Goal: Task Accomplishment & Management: Manage account settings

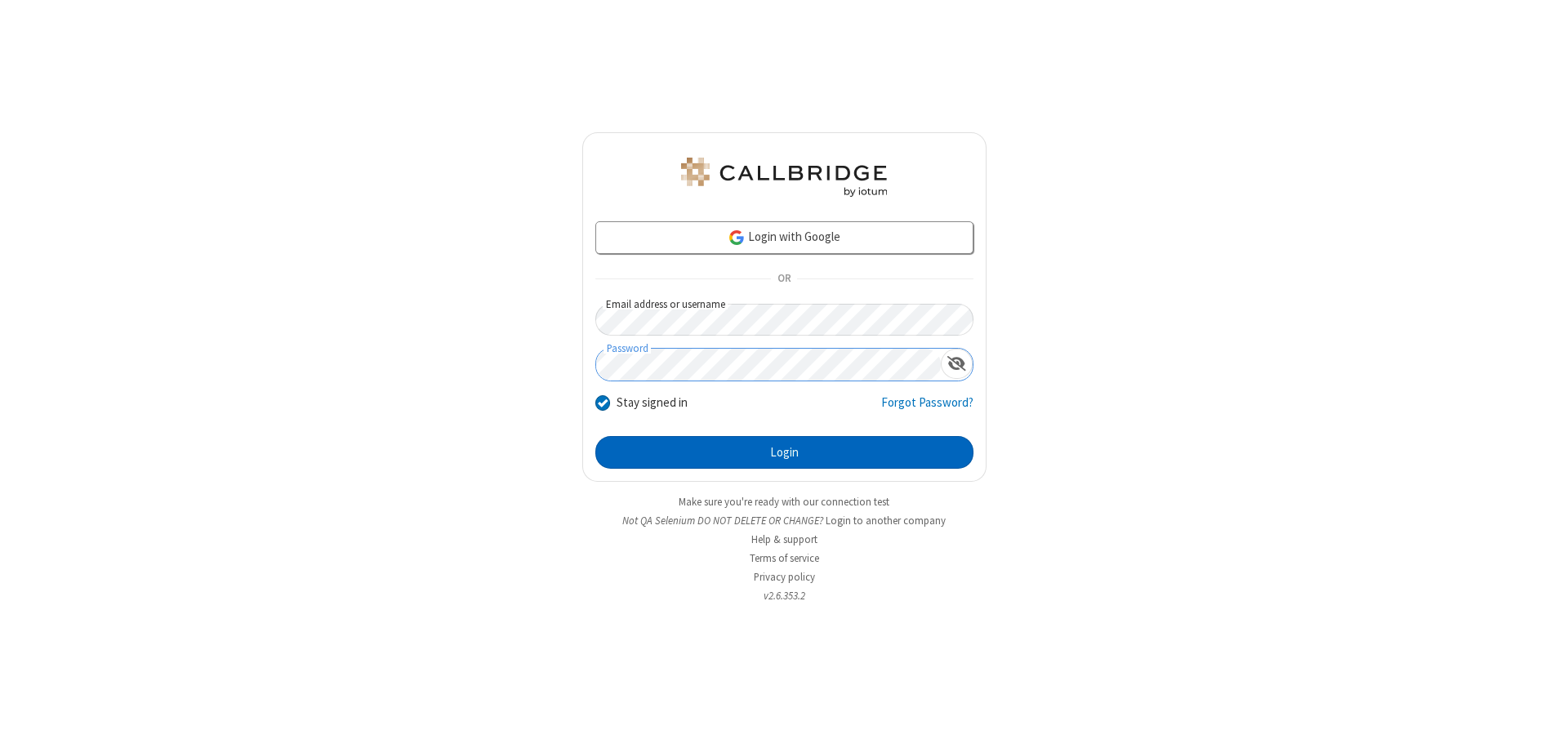
click at [784, 452] on button "Login" at bounding box center [784, 451] width 378 height 32
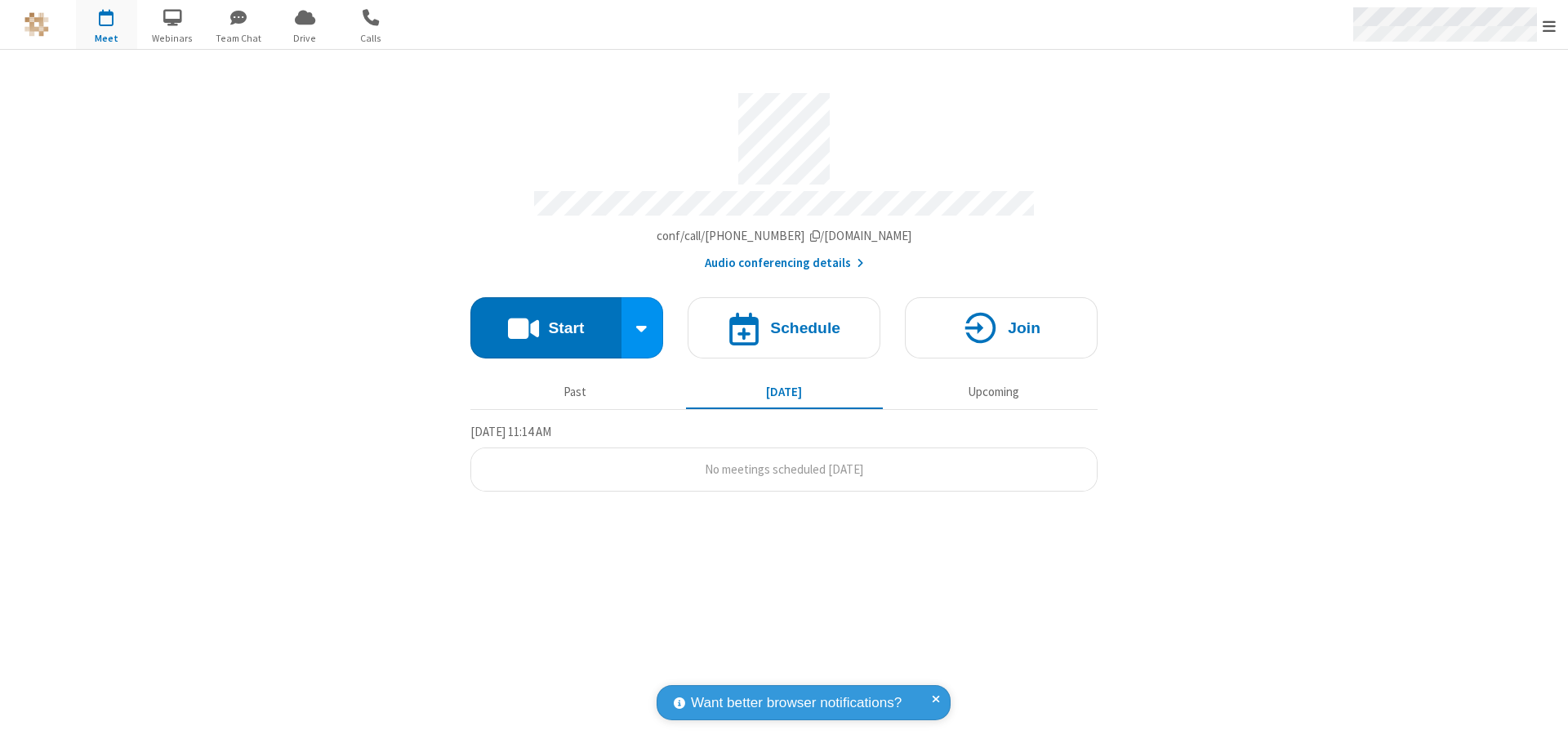
click at [1549, 25] on span "Open menu" at bounding box center [1549, 26] width 13 height 17
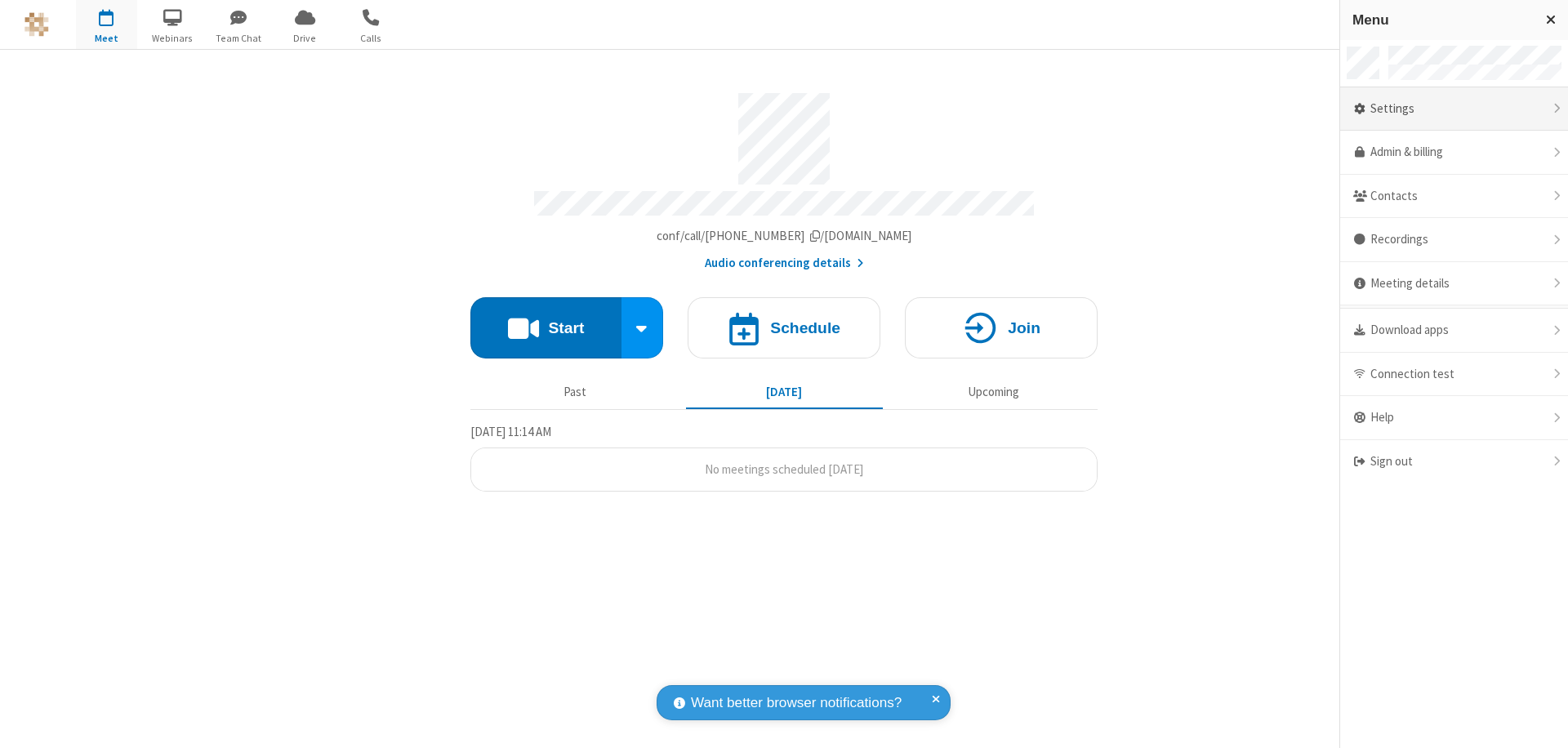
click at [1453, 108] on div "Settings" at bounding box center [1453, 109] width 228 height 44
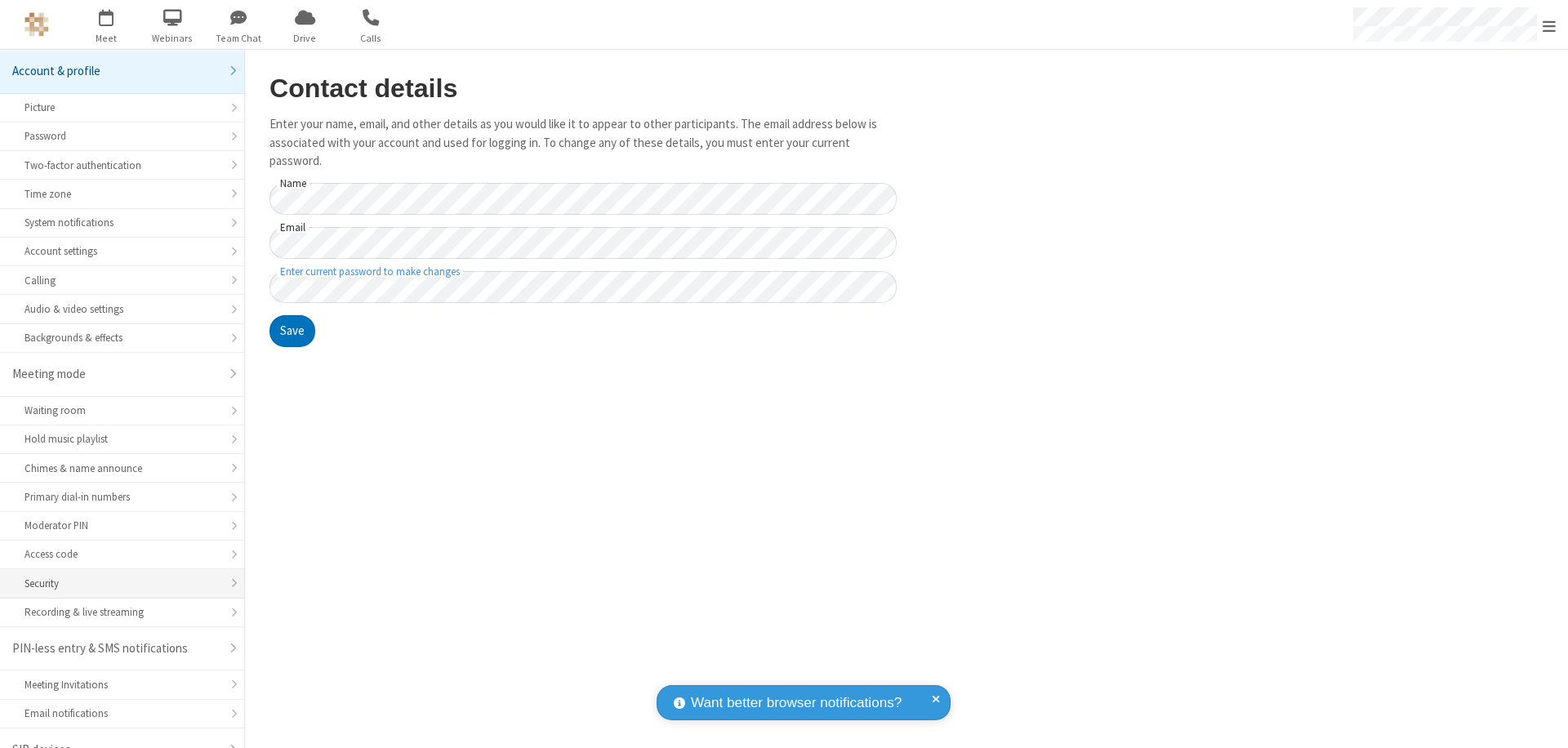
click at [116, 575] on div "Security" at bounding box center [121, 582] width 195 height 16
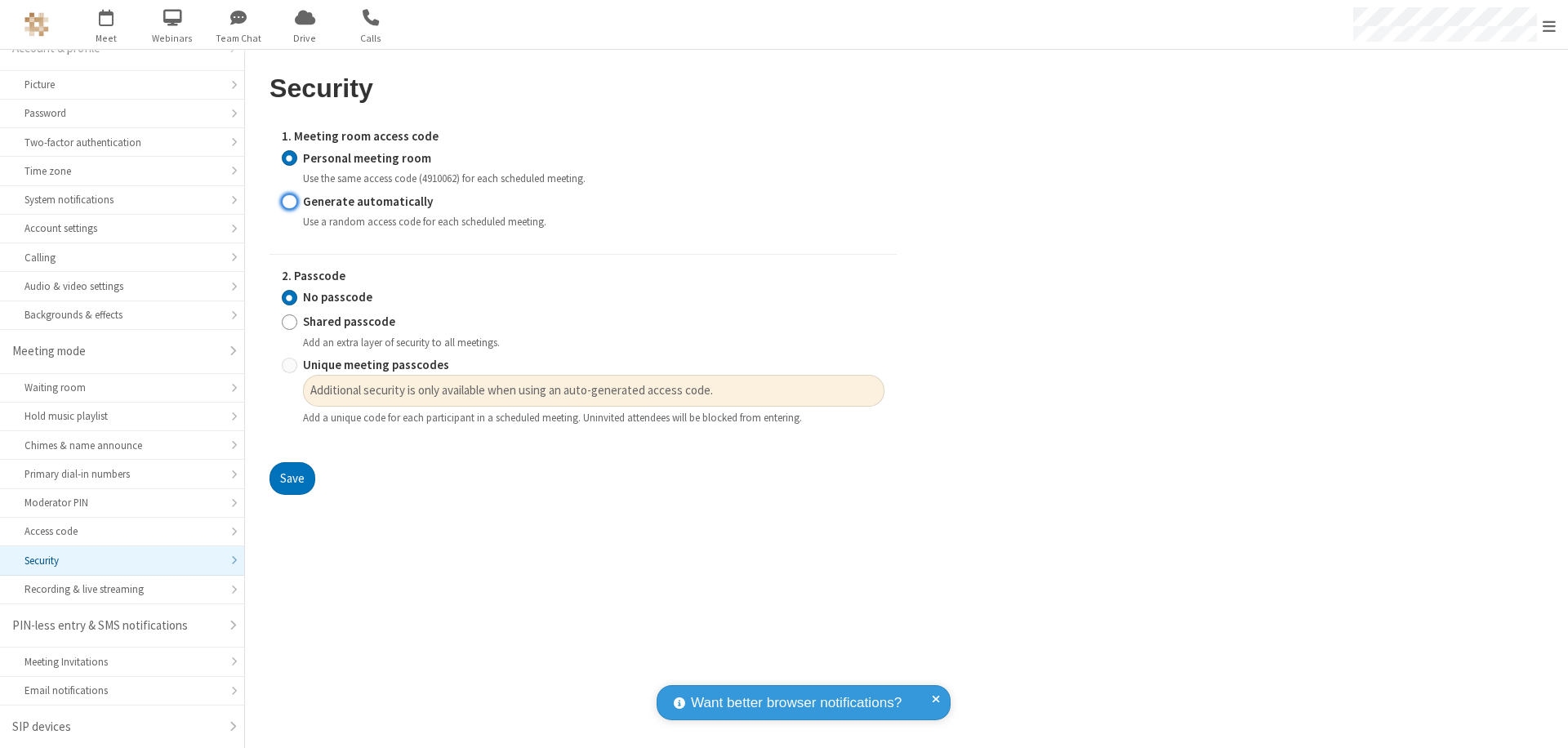
click at [289, 201] on input "Generate automatically" at bounding box center [290, 201] width 16 height 18
radio input "true"
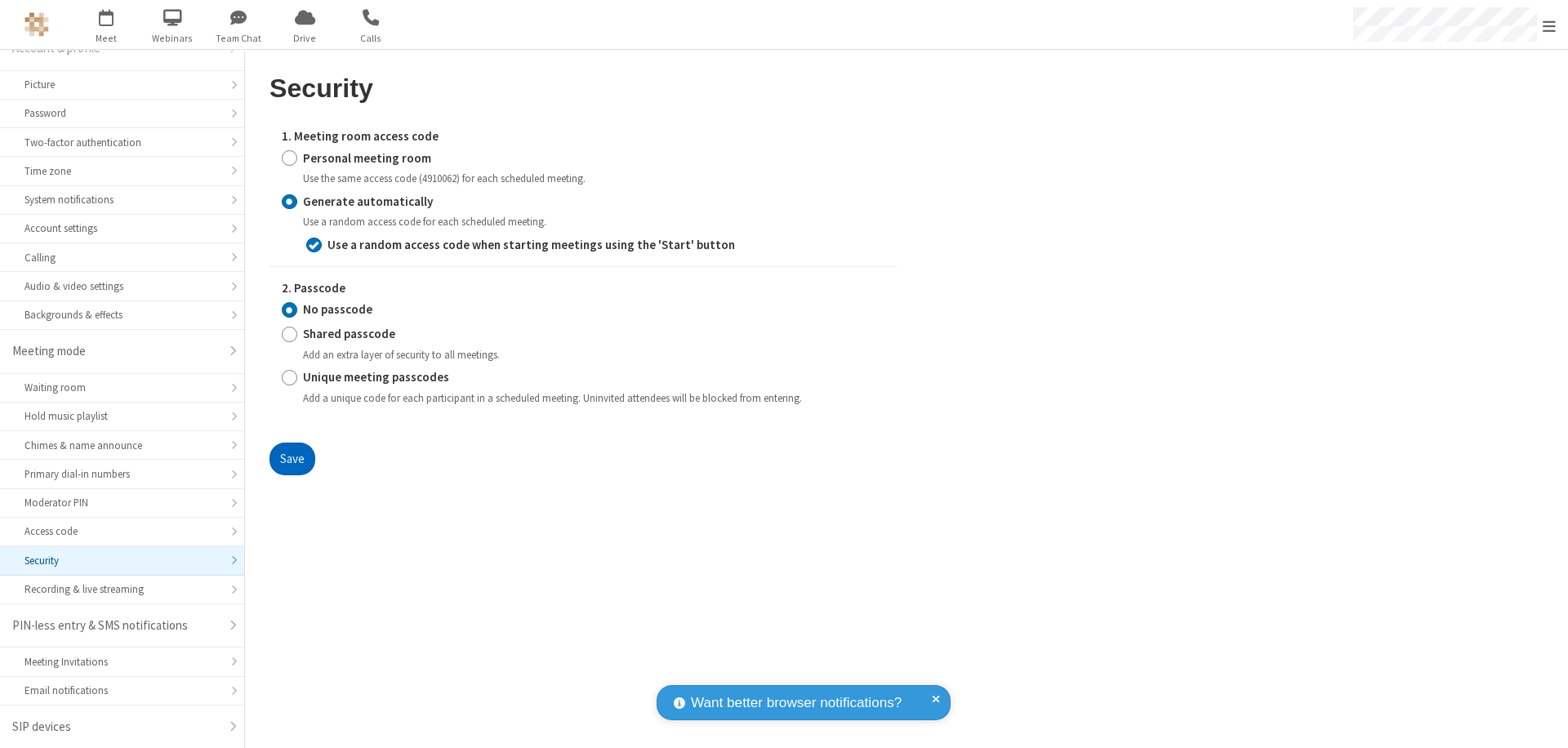
click at [291, 458] on button "Save" at bounding box center [291, 458] width 45 height 32
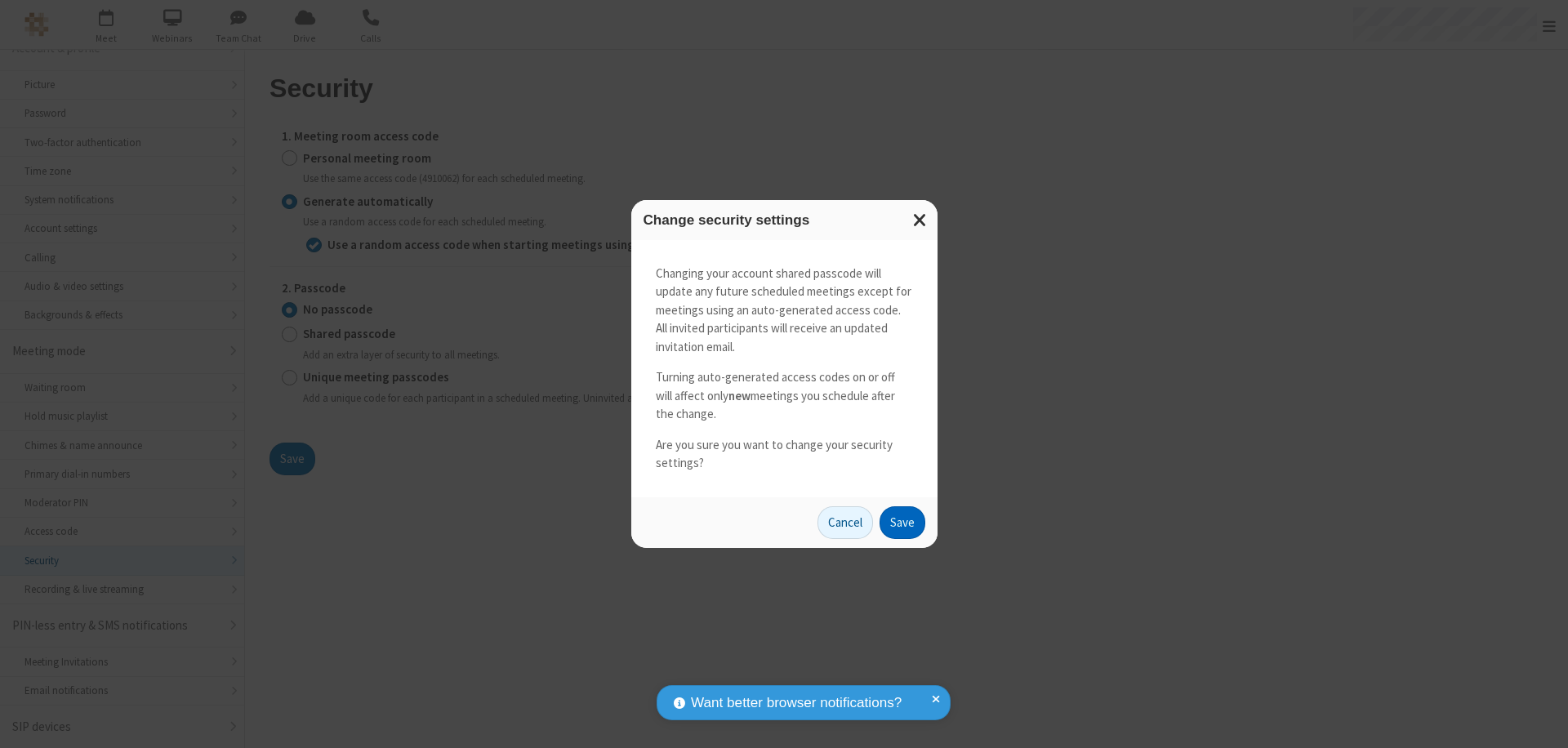
click at [901, 521] on button "Save" at bounding box center [902, 521] width 45 height 32
